Goal: Task Accomplishment & Management: Manage account settings

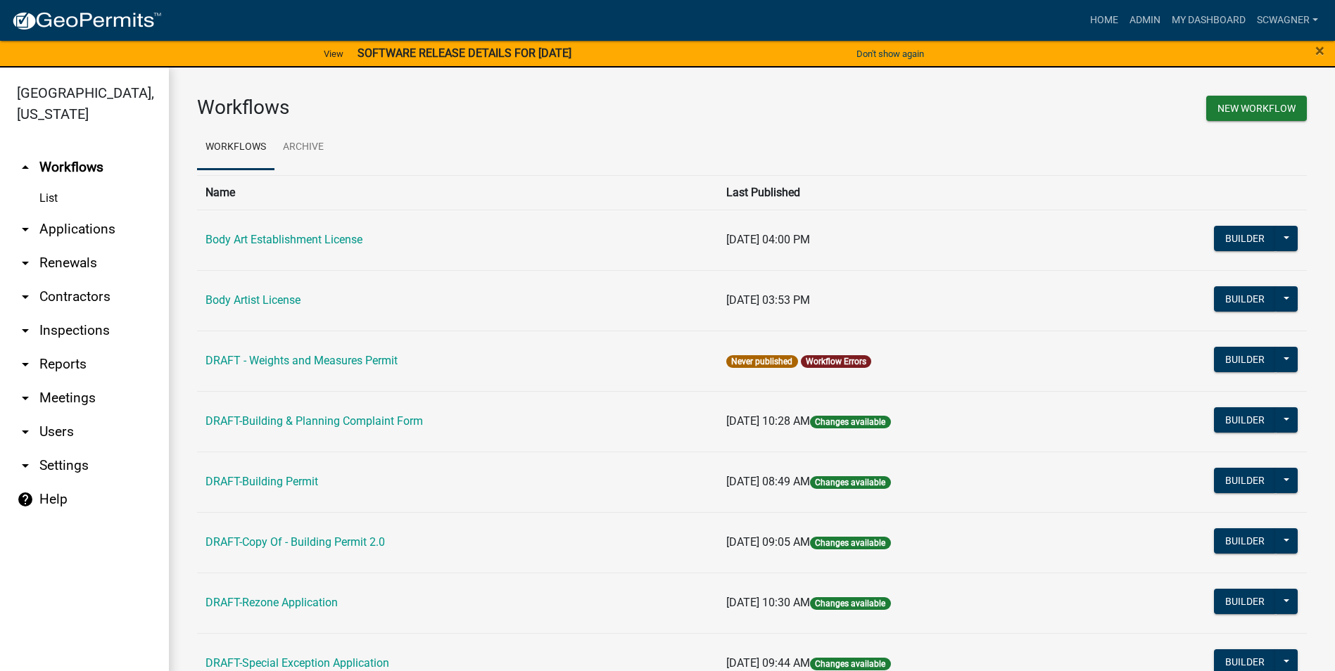
click at [97, 229] on link "arrow_drop_down Applications" at bounding box center [84, 229] width 169 height 34
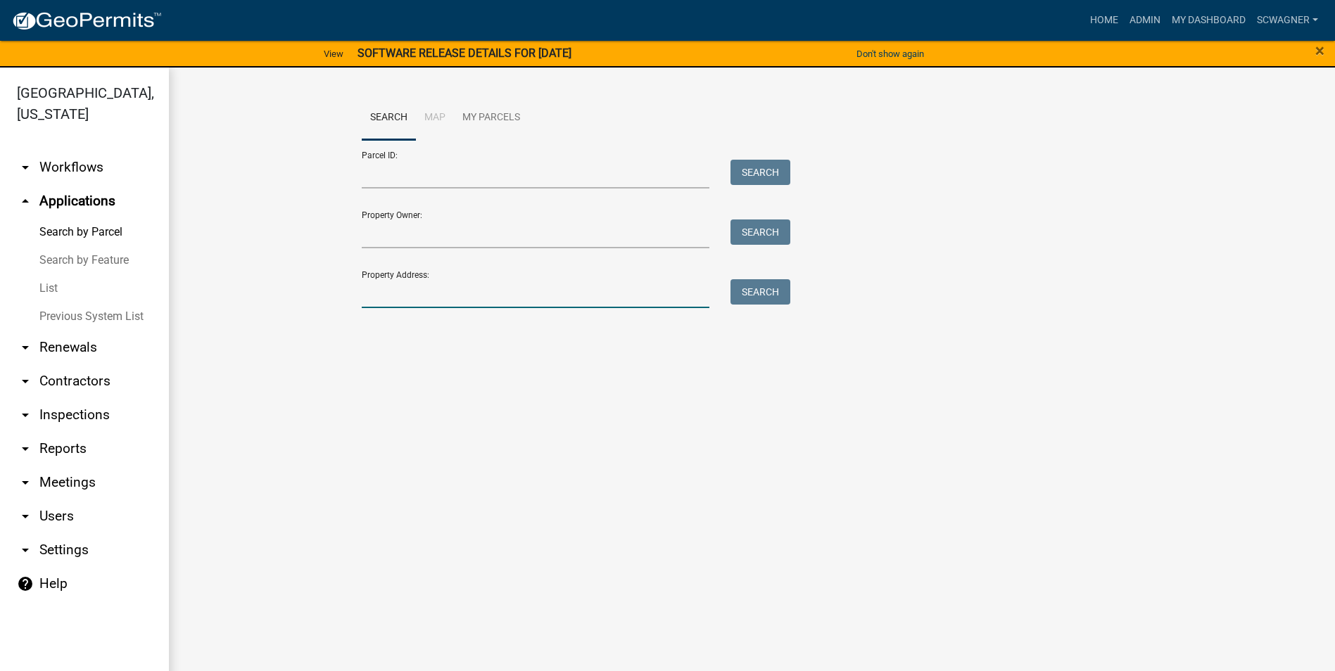
click at [395, 301] on input "Property Address:" at bounding box center [536, 293] width 348 height 29
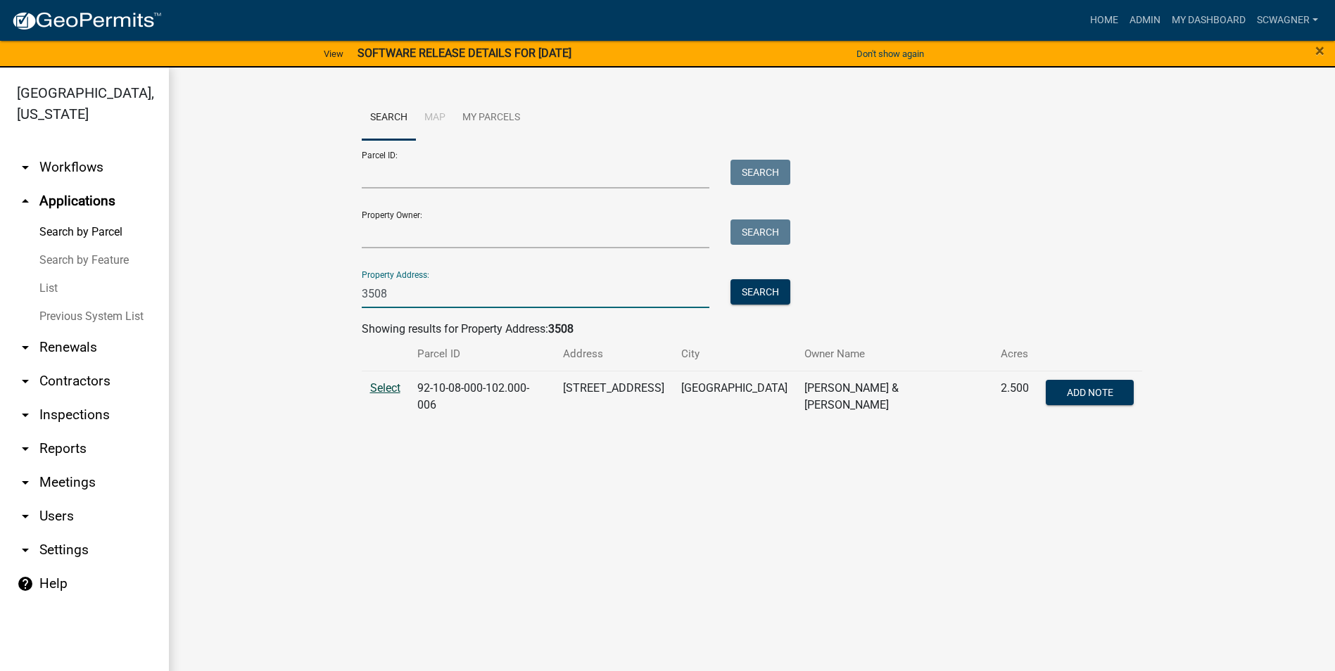
type input "3508"
click at [386, 388] on span "Select" at bounding box center [385, 387] width 30 height 13
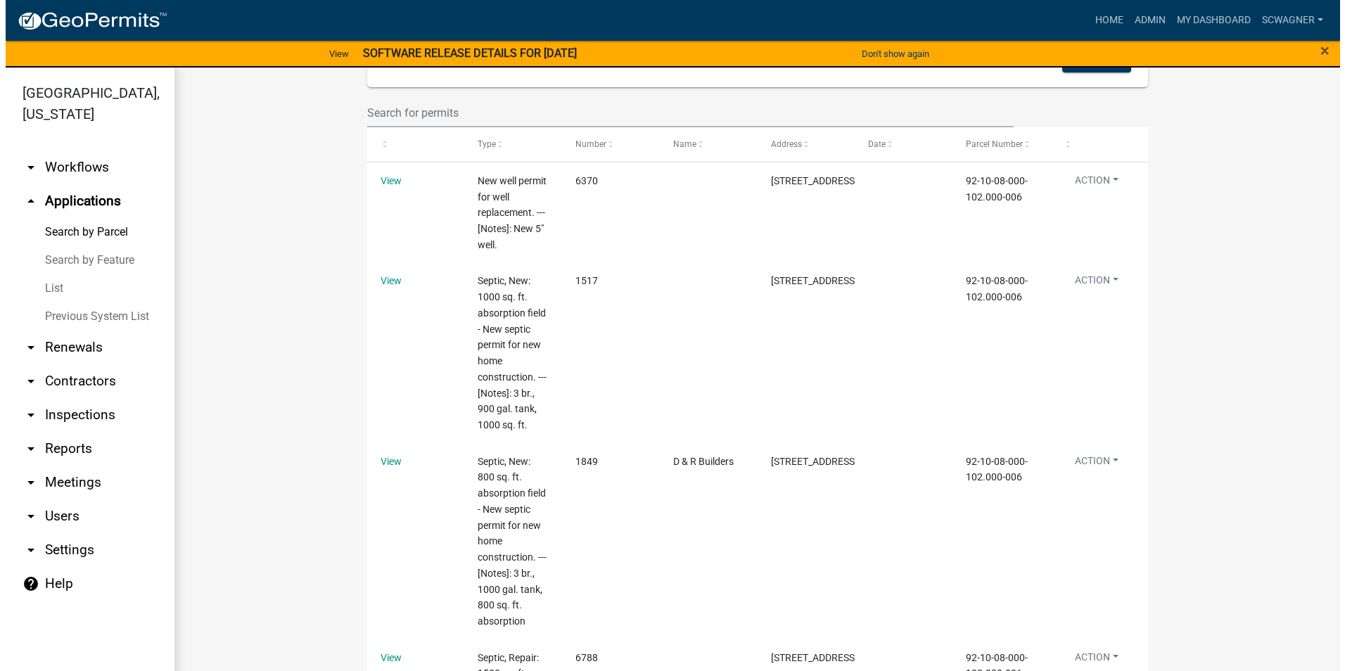
scroll to position [704, 0]
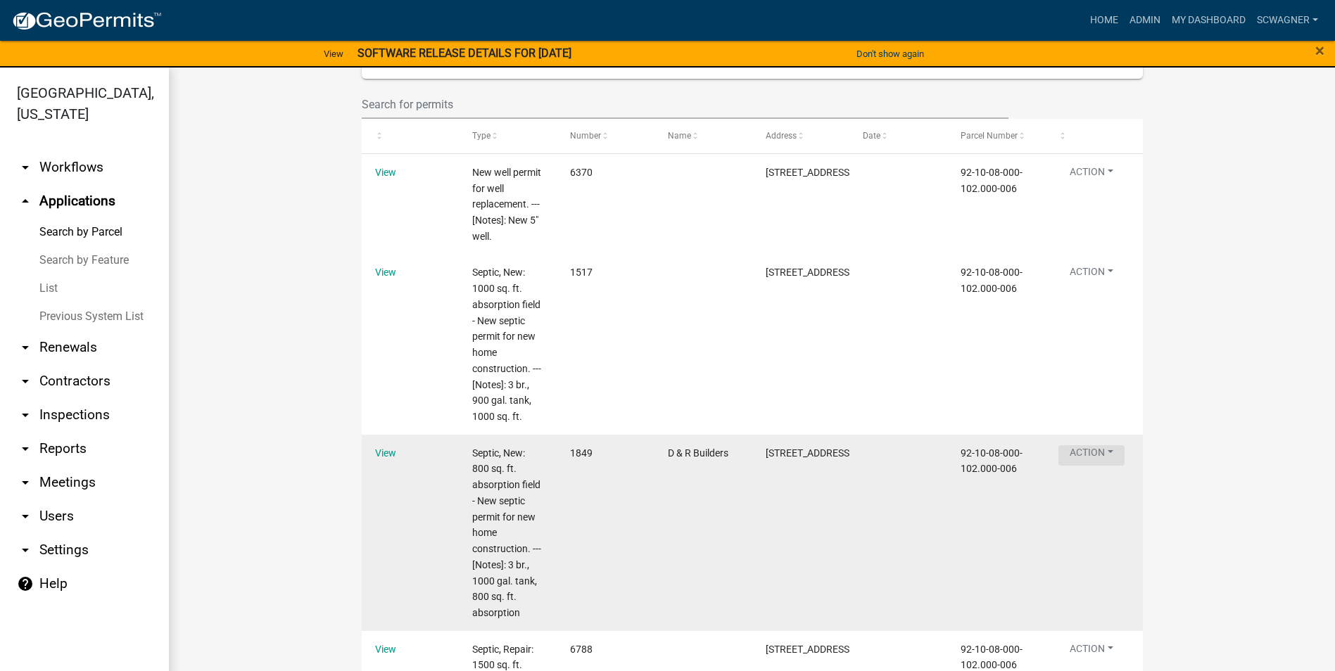
click at [1090, 449] on button "Action" at bounding box center [1091, 455] width 66 height 20
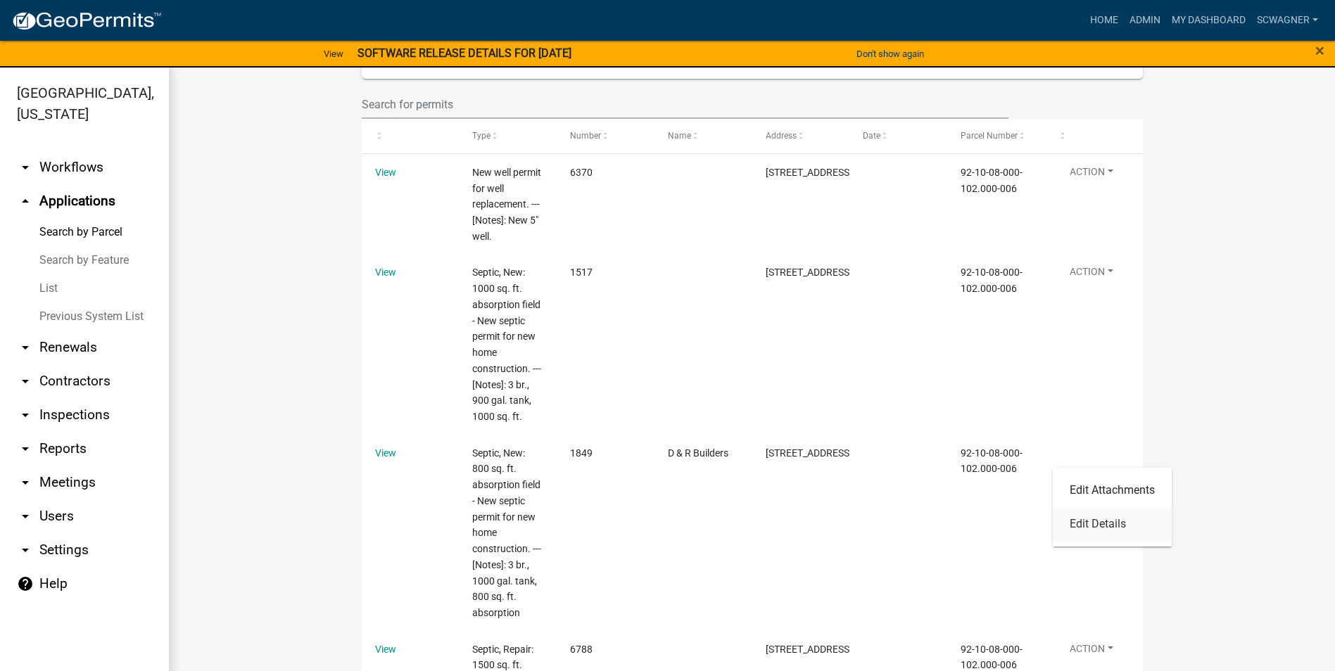
click at [1100, 519] on link "Edit Details" at bounding box center [1112, 524] width 119 height 34
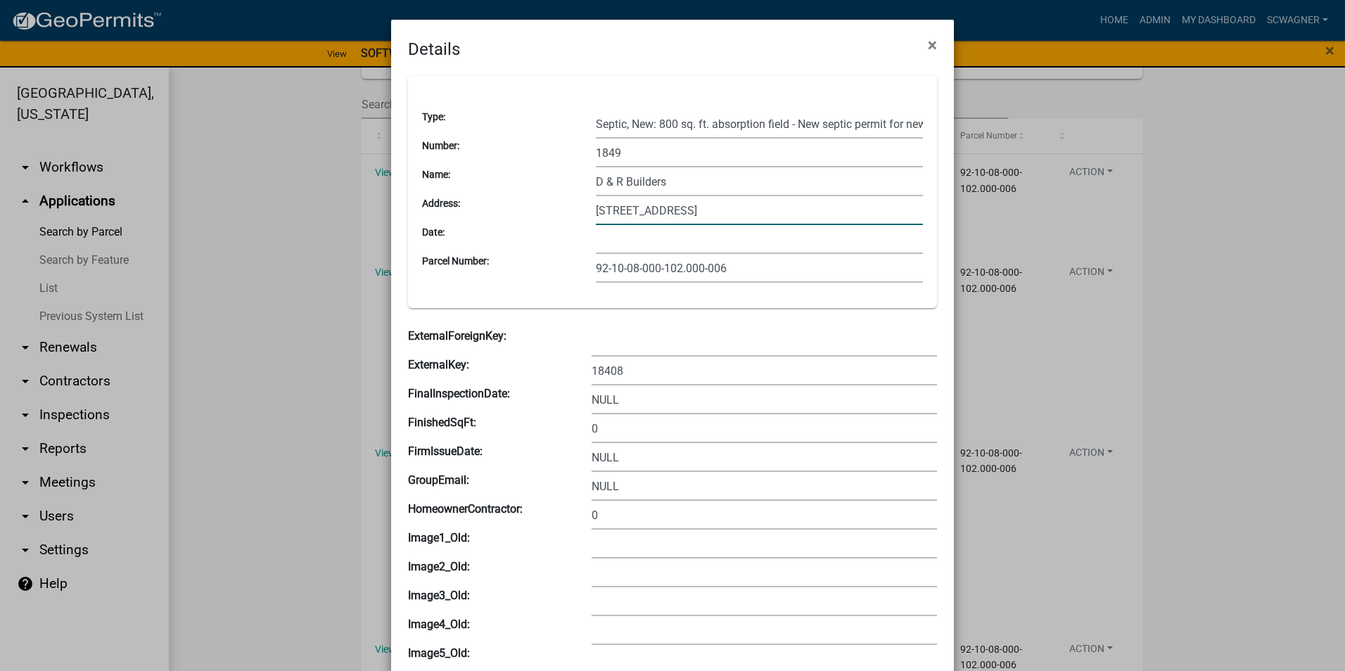
click at [608, 212] on input "[STREET_ADDRESS]" at bounding box center [759, 210] width 327 height 29
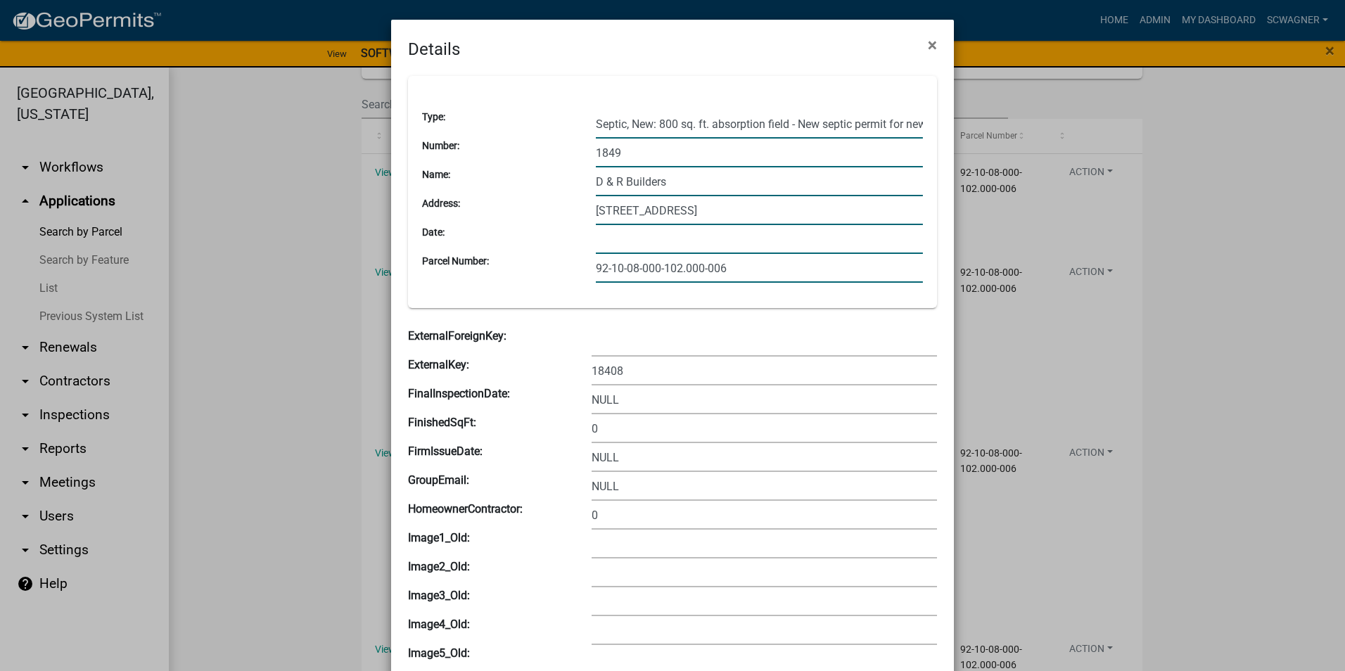
type input "[STREET_ADDRESS]"
click at [676, 268] on input "92-10-08-000-102.000-006" at bounding box center [759, 268] width 327 height 29
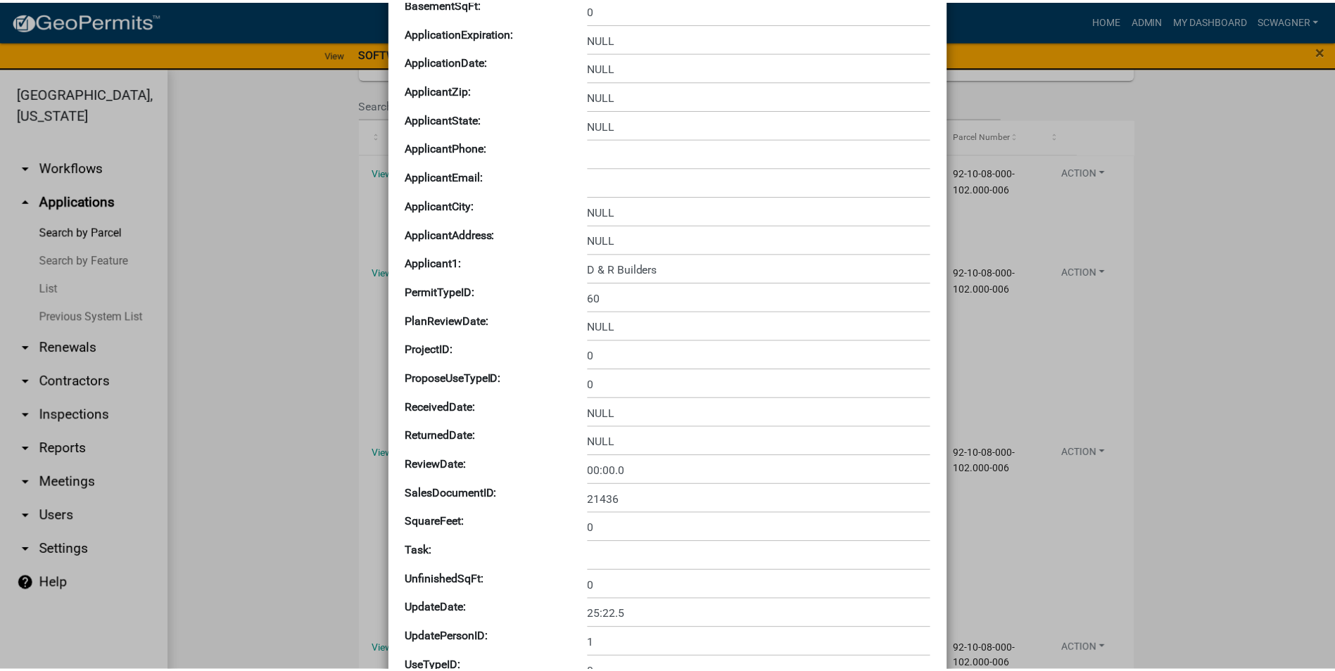
scroll to position [1978, 0]
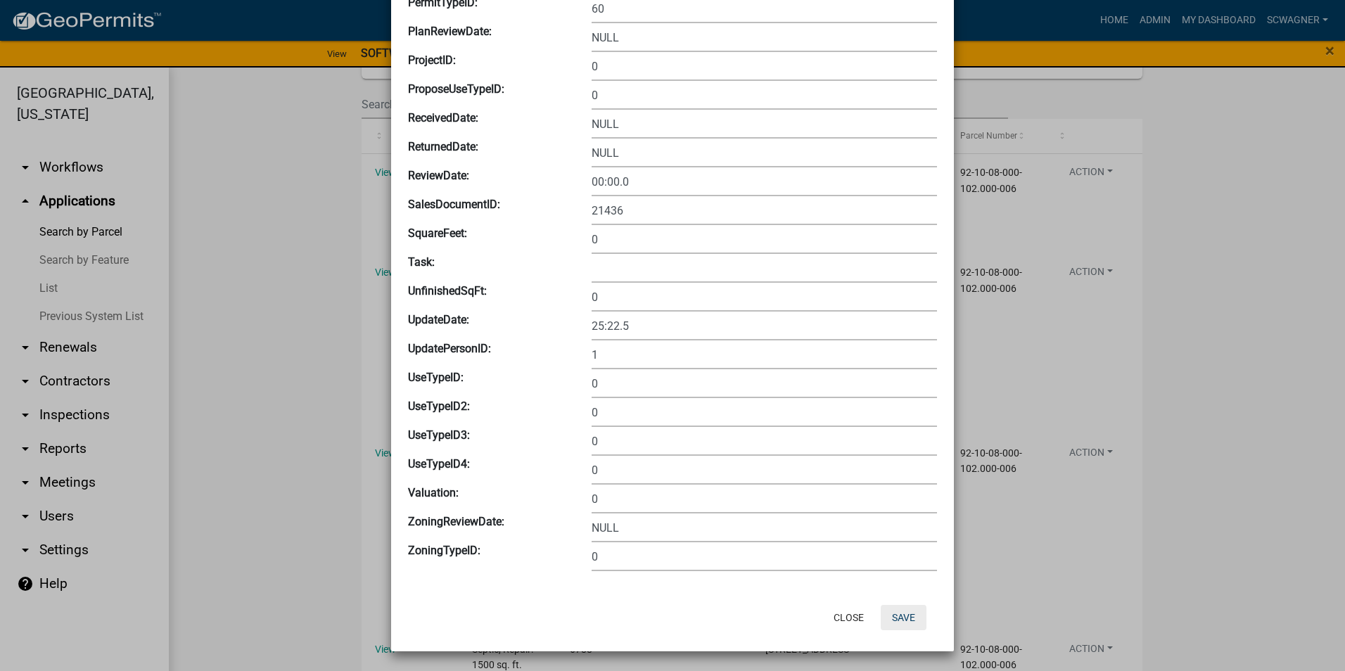
type input "92-10-08-000-103.000-006"
click at [903, 622] on button "Save" at bounding box center [904, 617] width 46 height 25
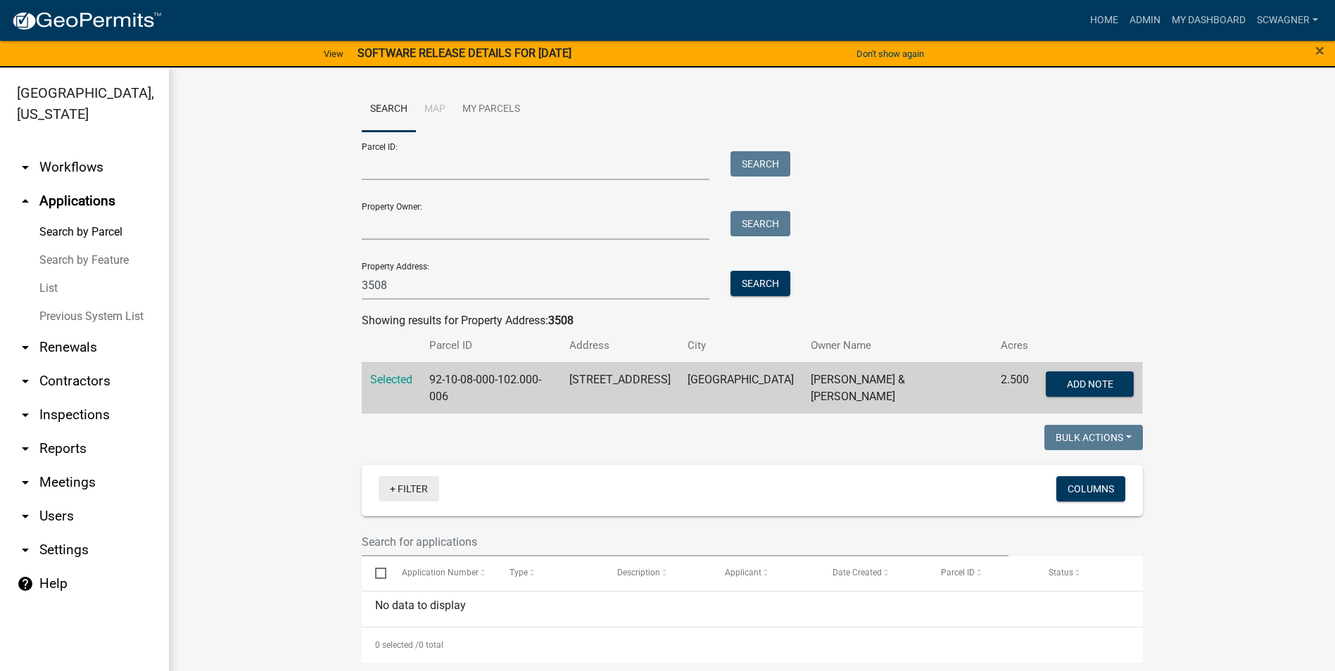
scroll to position [0, 0]
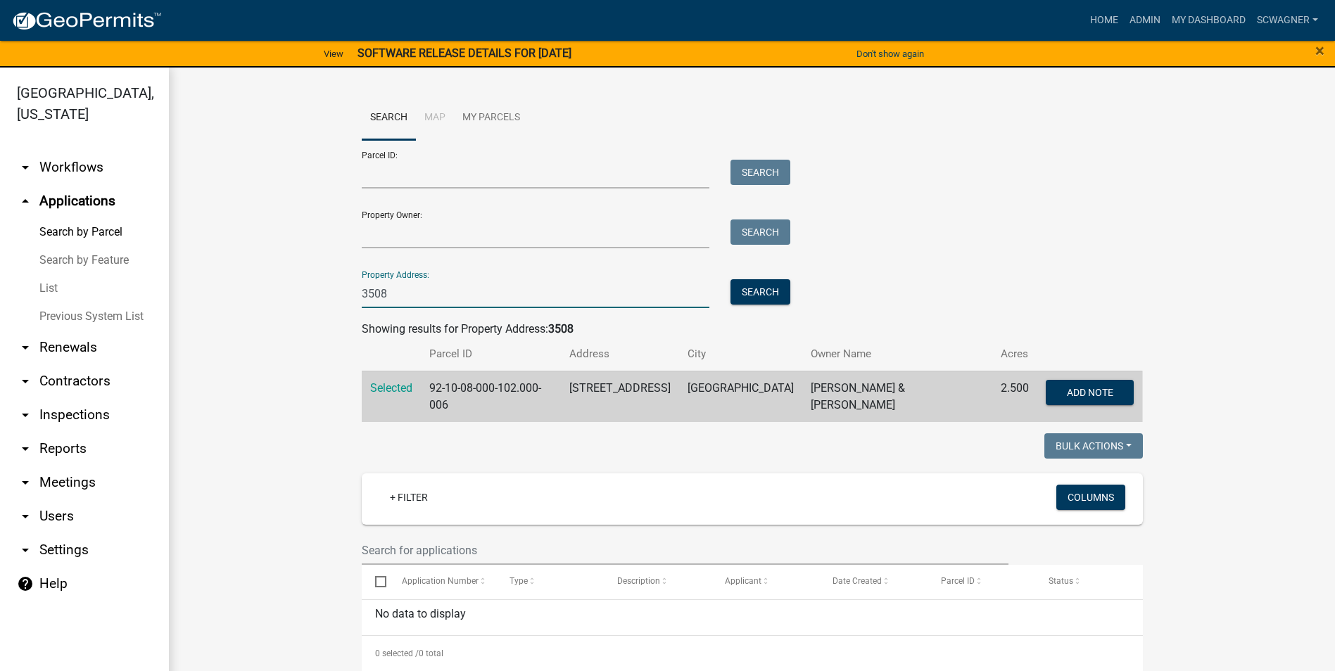
click at [412, 296] on input "3508" at bounding box center [536, 293] width 348 height 29
type input "3"
type input "10846"
click at [737, 296] on button "Search" at bounding box center [760, 291] width 60 height 25
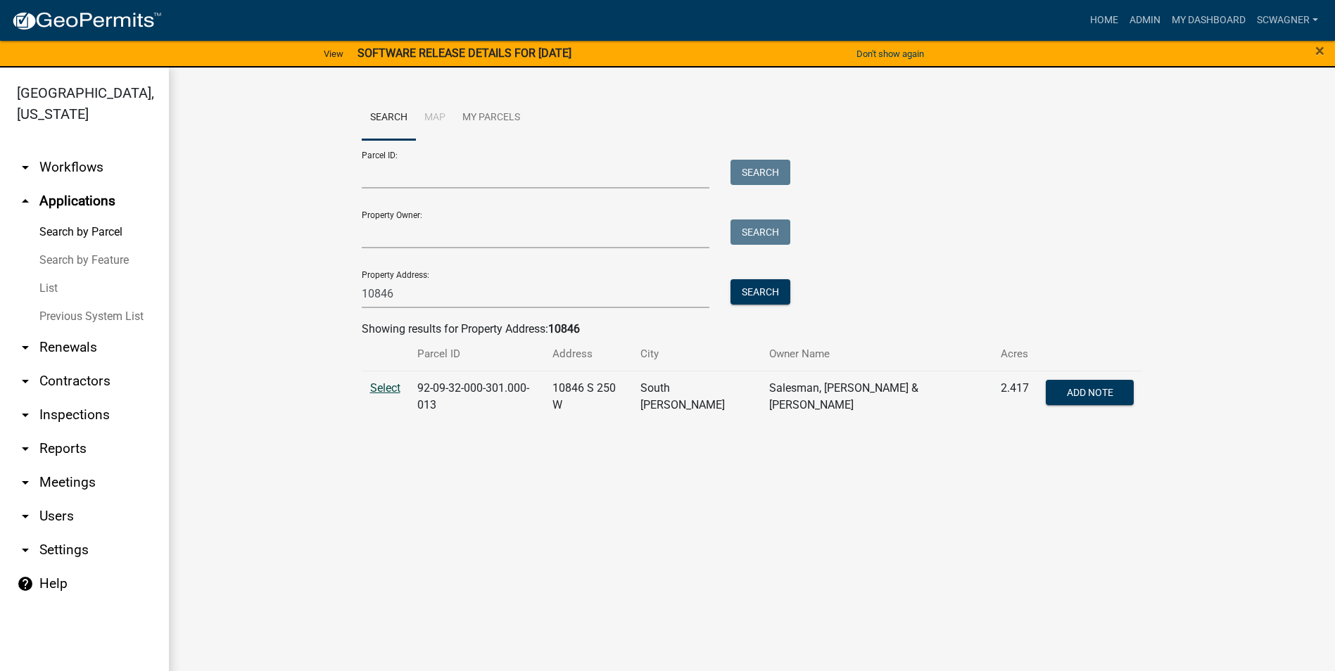
click at [391, 386] on span "Select" at bounding box center [385, 387] width 30 height 13
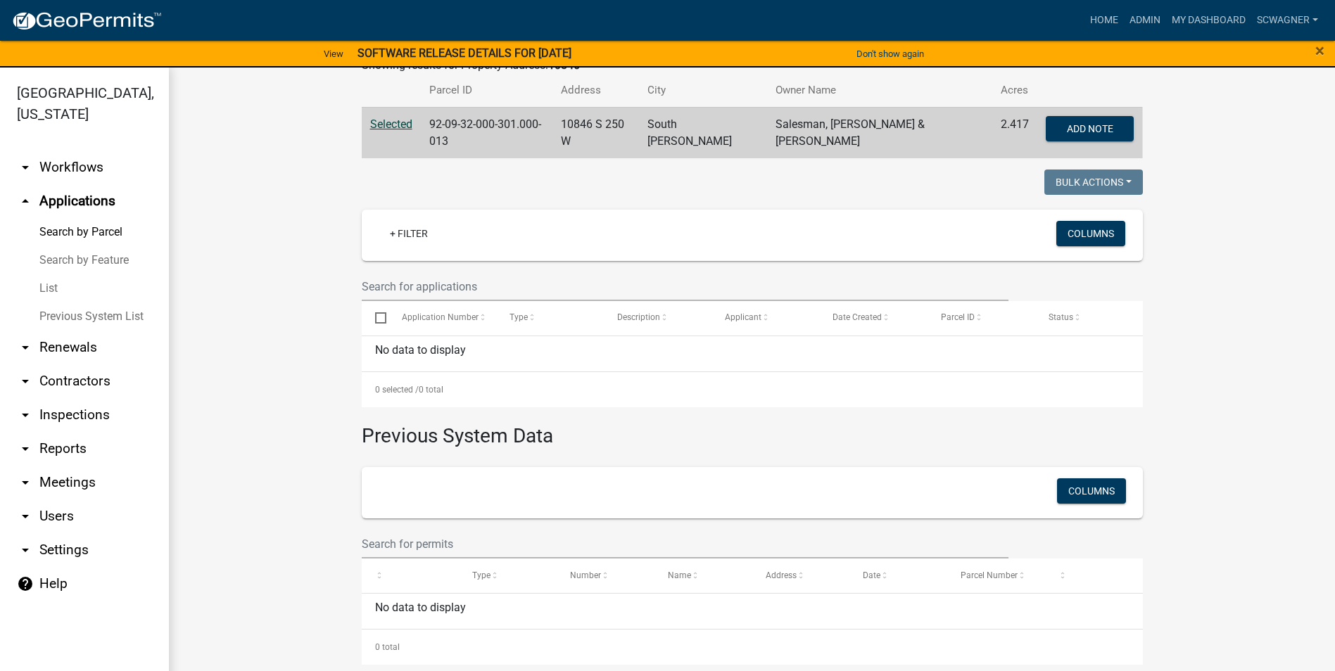
scroll to position [17, 0]
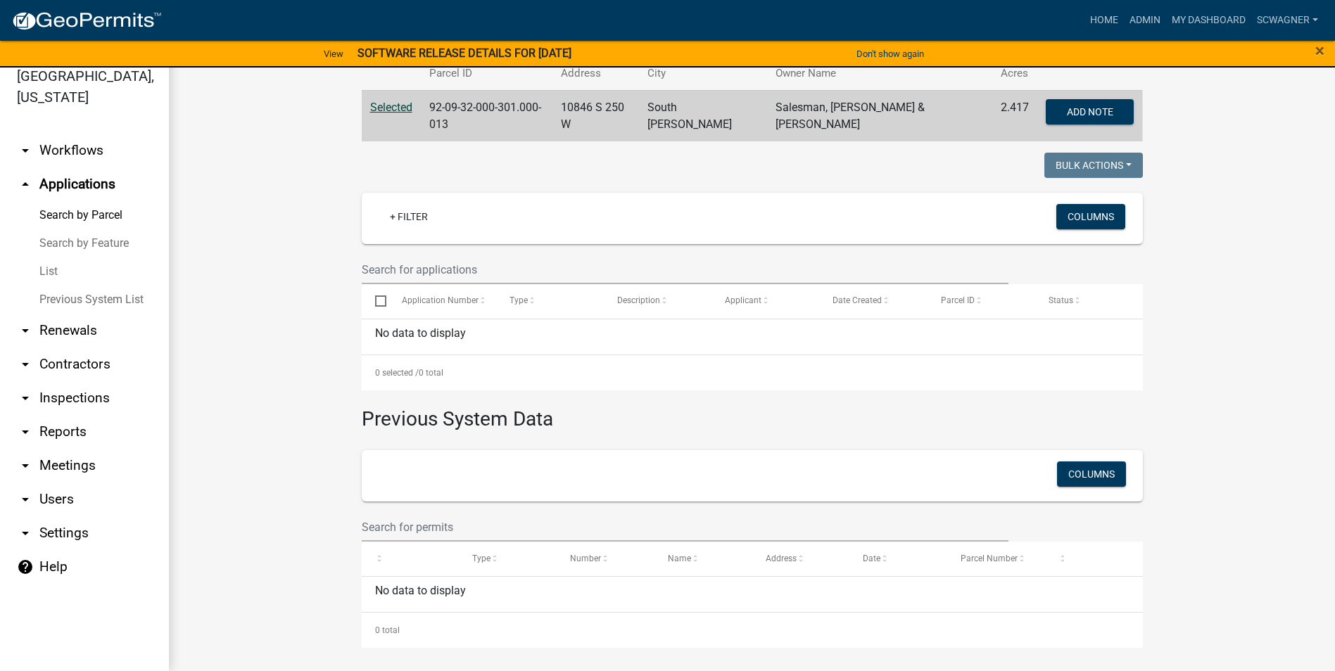
click at [87, 303] on link "Previous System List" at bounding box center [84, 300] width 169 height 28
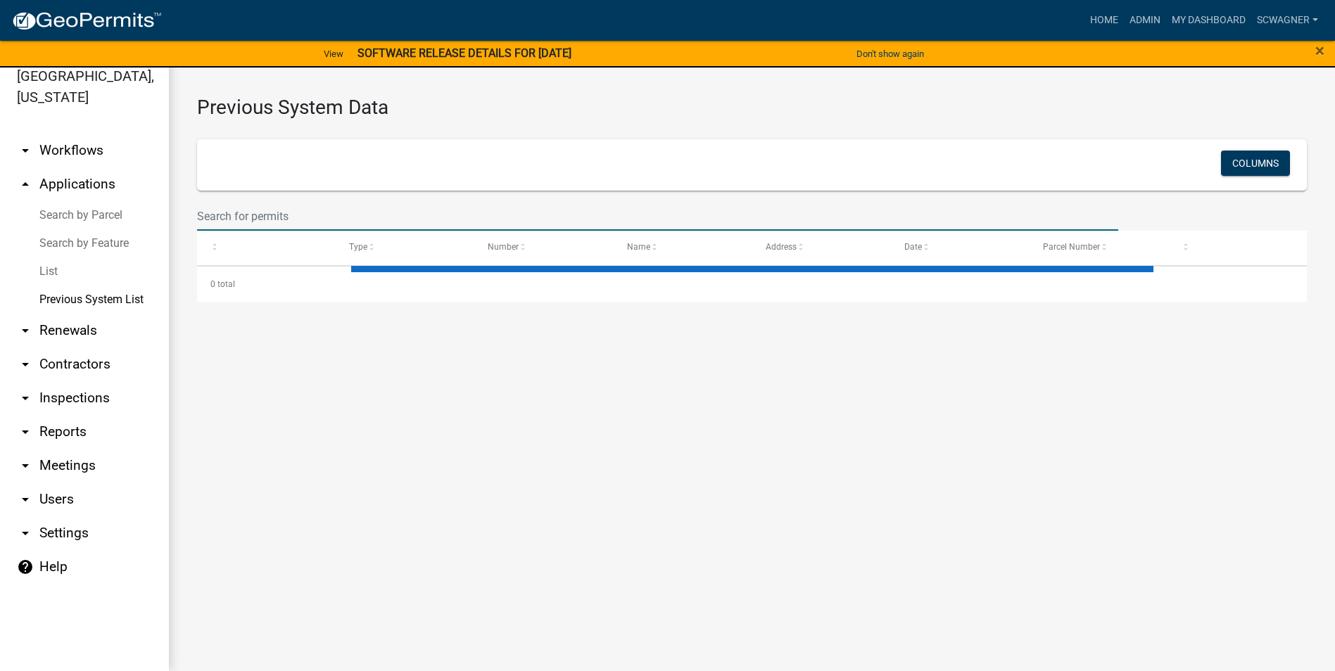
click at [270, 211] on input "text" at bounding box center [657, 216] width 921 height 29
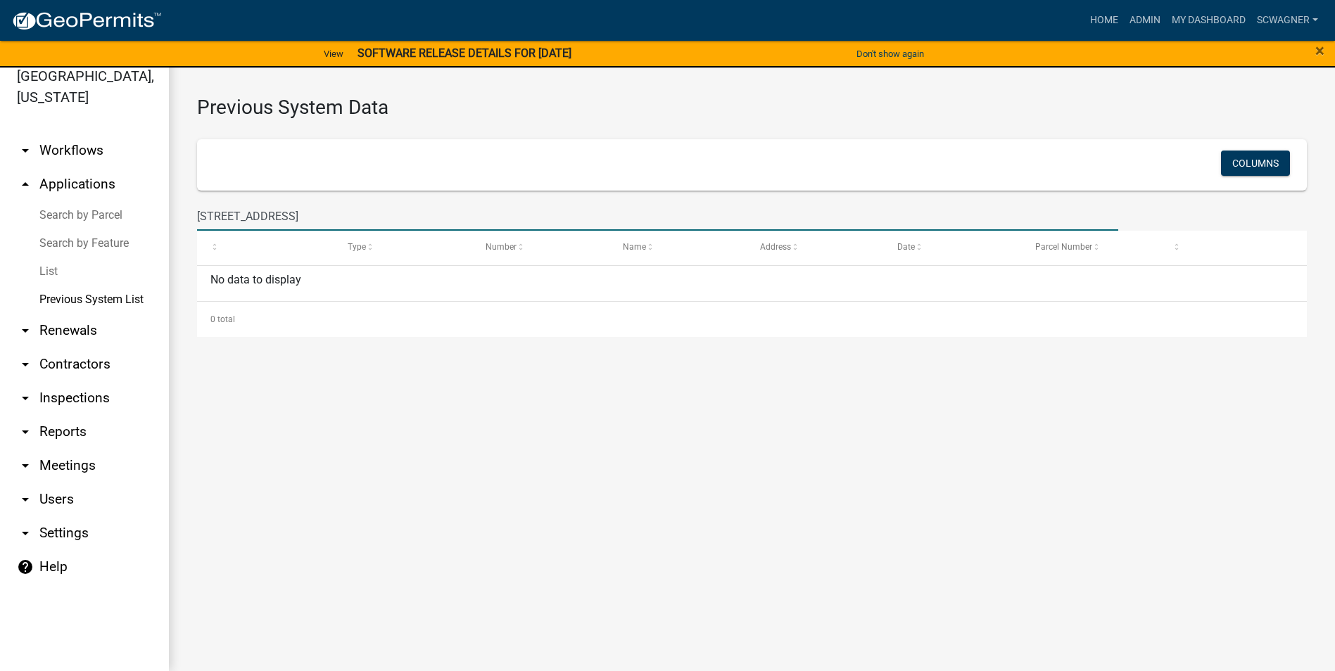
type input "[STREET_ADDRESS]"
